Goal: Task Accomplishment & Management: Complete application form

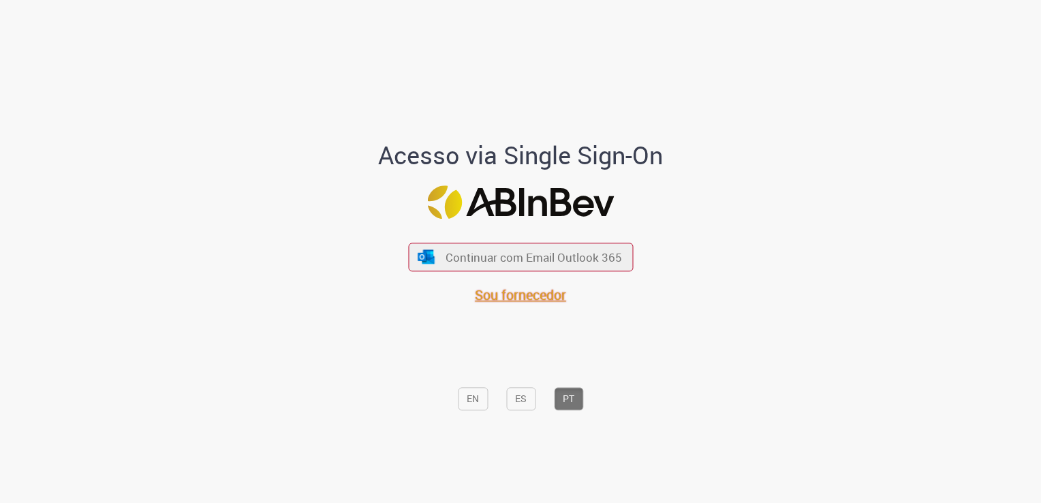
click at [515, 296] on span "Sou fornecedor" at bounding box center [520, 295] width 91 height 18
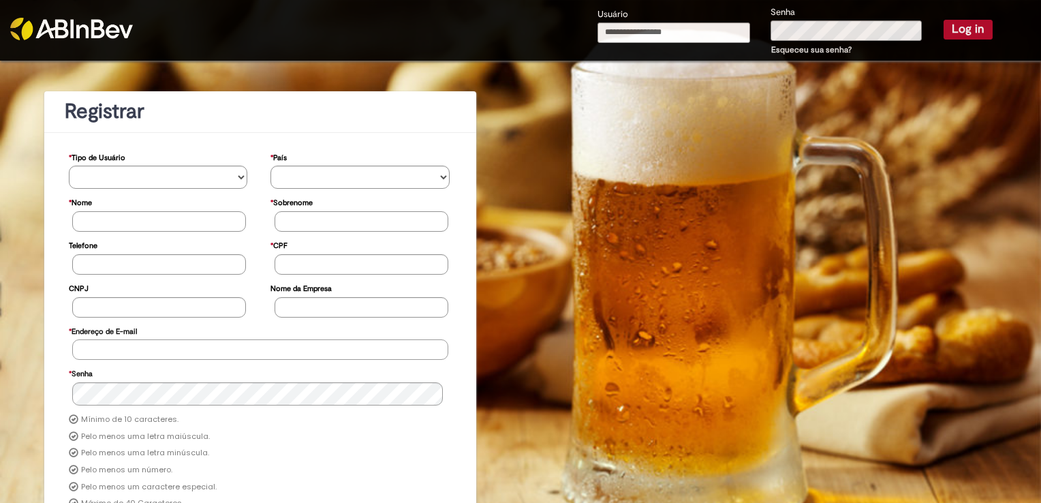
type input "**********"
click at [947, 23] on button "Log in" at bounding box center [968, 29] width 49 height 19
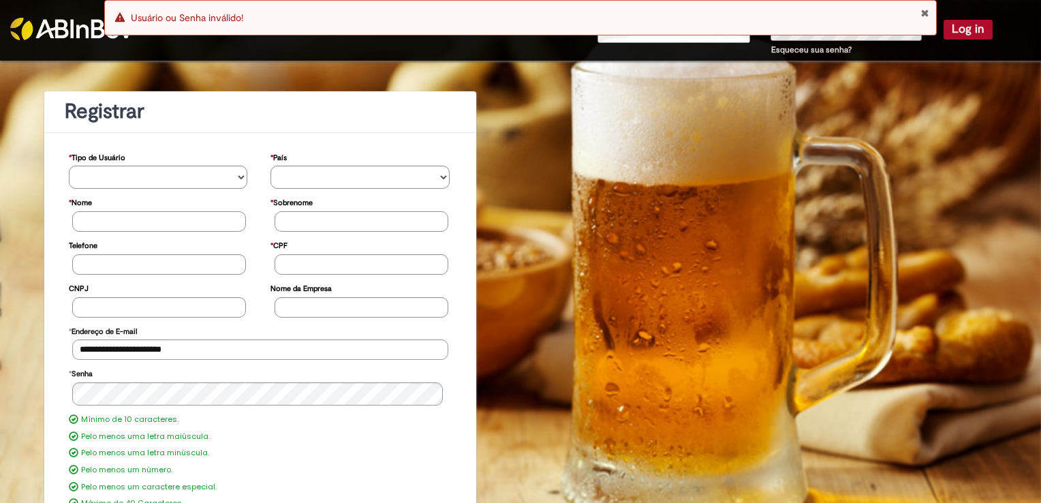
click at [923, 15] on button "Close Notification" at bounding box center [925, 12] width 9 height 11
